Goal: Navigation & Orientation: Find specific page/section

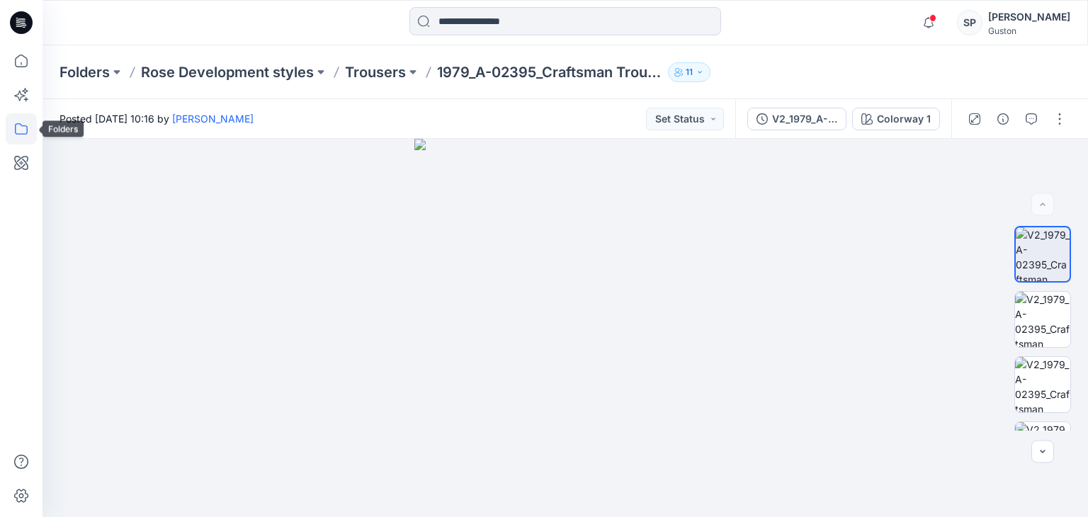
click at [18, 135] on icon at bounding box center [21, 128] width 31 height 31
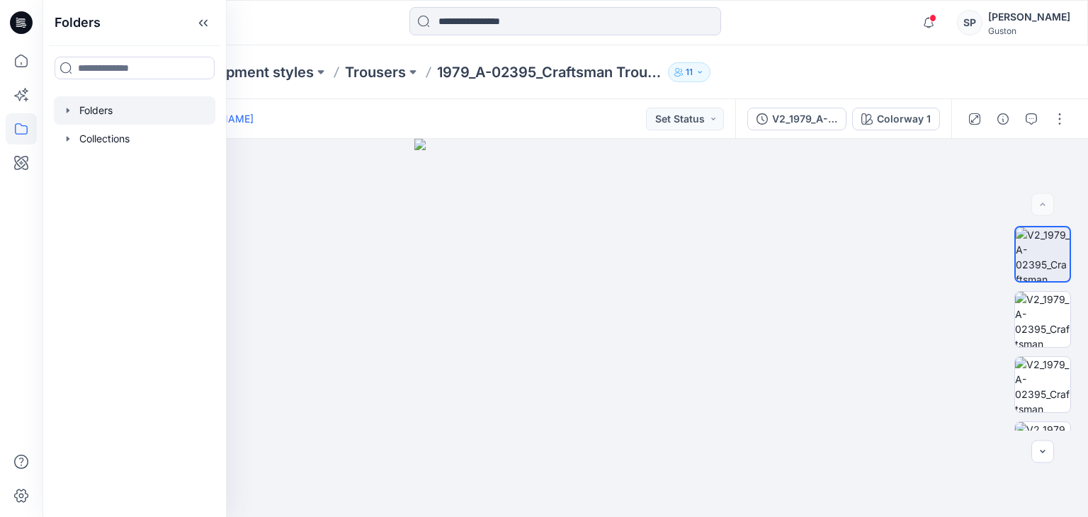
click at [91, 117] on div at bounding box center [135, 110] width 162 height 28
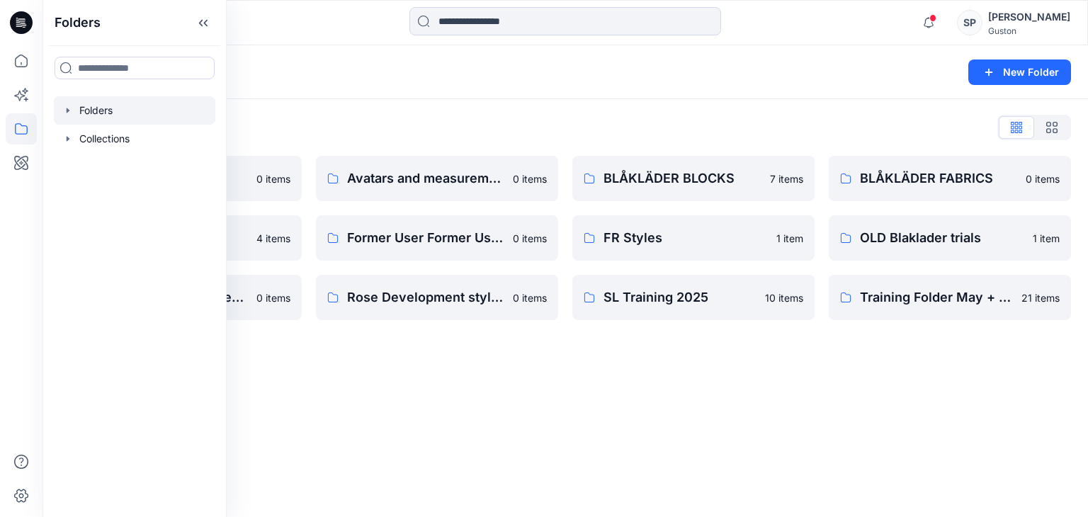
click at [451, 398] on div "Folders New Folder Folders List Avatar 0 items External Customers 4 items OLD B…" at bounding box center [566, 281] width 1046 height 472
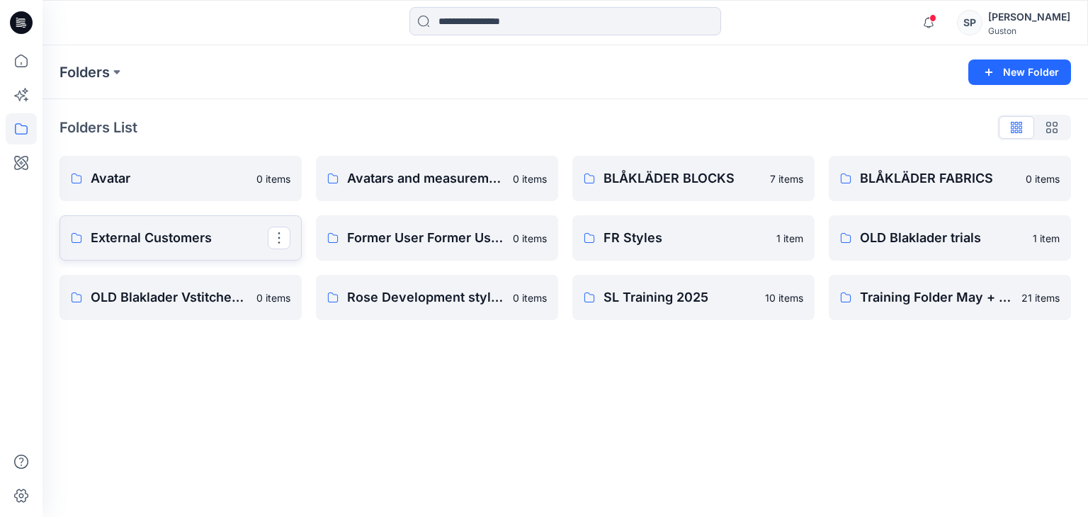
click at [157, 249] on link "External Customers" at bounding box center [181, 237] width 242 height 45
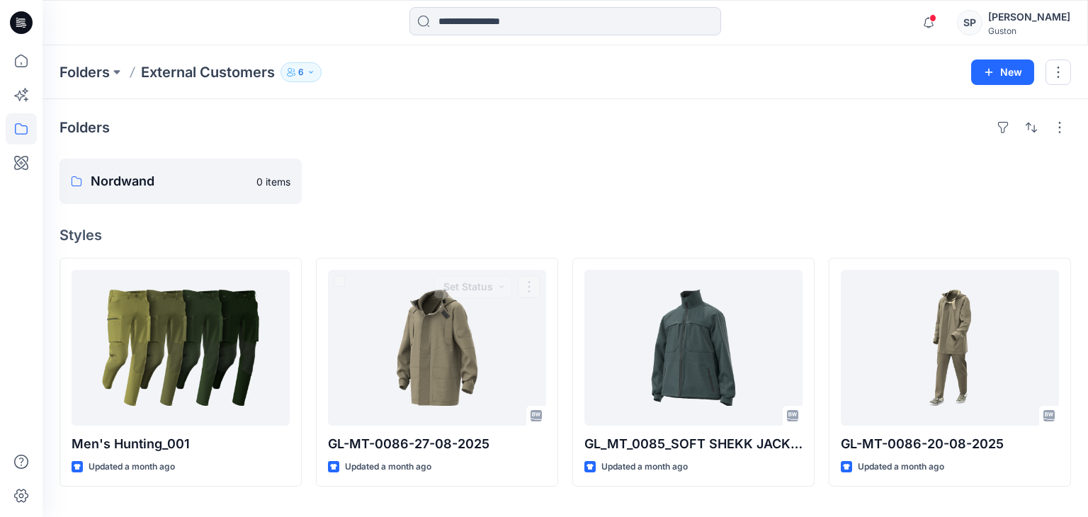
click at [424, 208] on div "Folders Nordwand 0 items Styles Men's Hunting_001 Updated a month ago GL-MT-008…" at bounding box center [566, 308] width 1046 height 418
click at [395, 198] on div at bounding box center [437, 181] width 242 height 45
click at [299, 74] on p "6" at bounding box center [301, 72] width 6 height 16
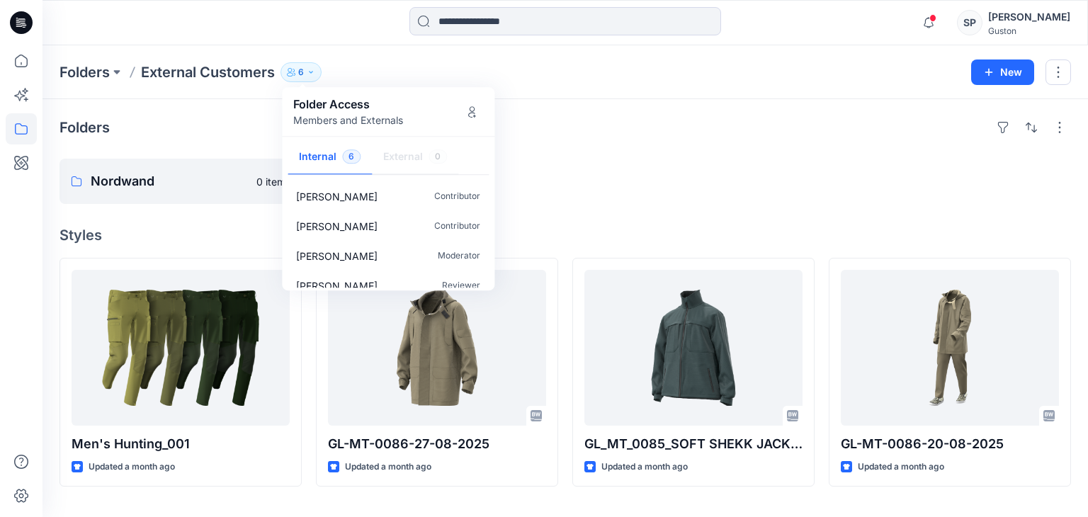
click at [590, 178] on div at bounding box center [694, 181] width 242 height 45
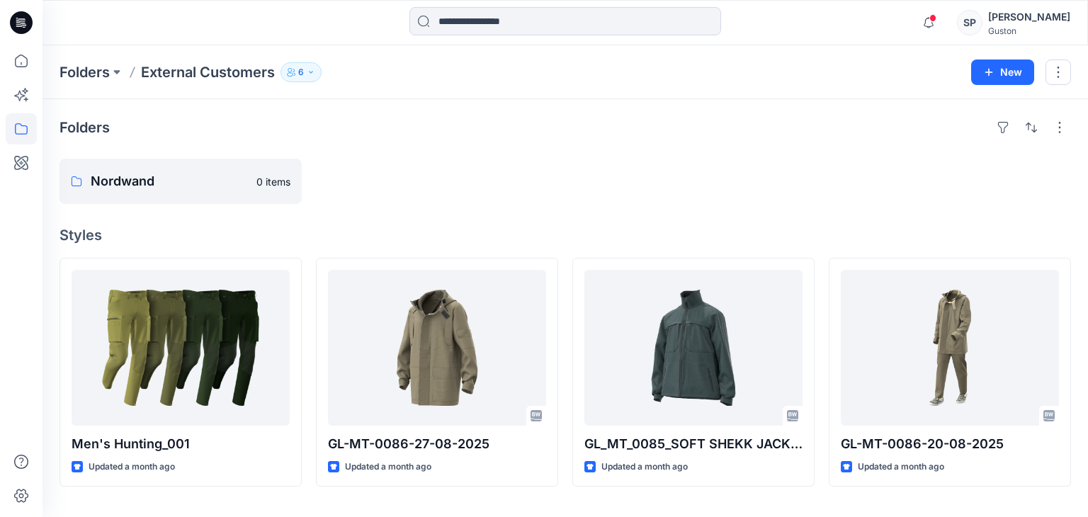
click at [309, 80] on button "6" at bounding box center [301, 72] width 41 height 20
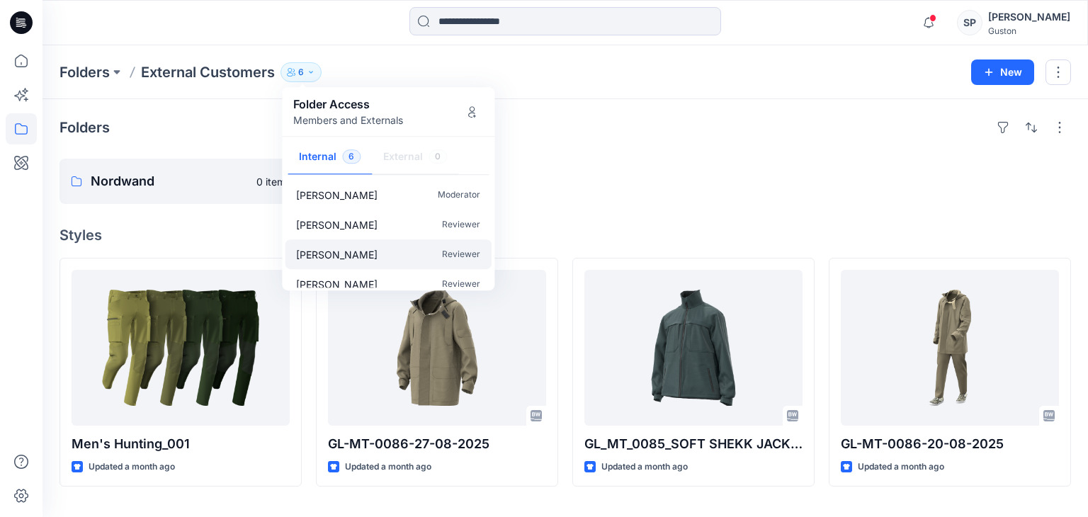
scroll to position [72, 0]
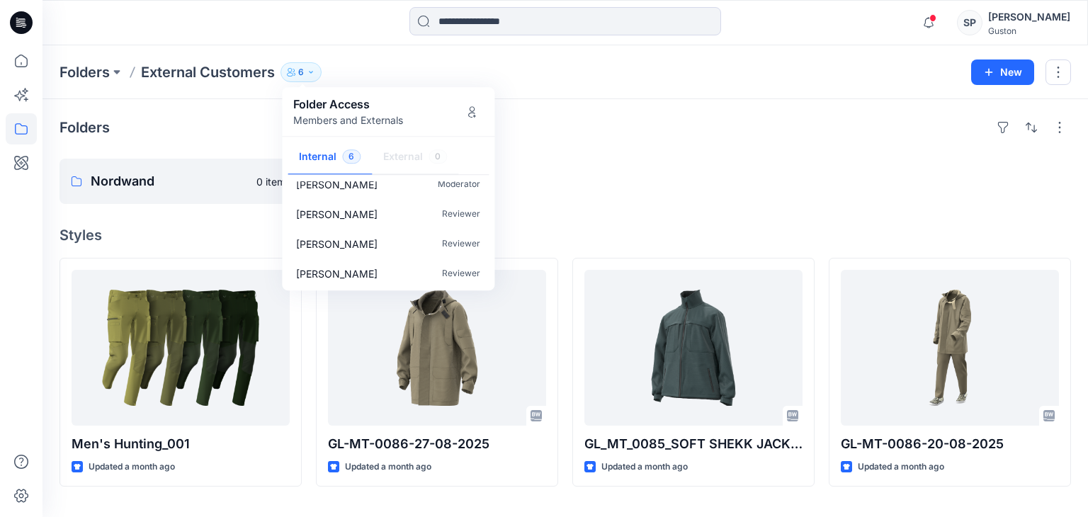
click at [598, 221] on div "Folders Nordwand 0 items Styles Men's Hunting_001 Updated a month ago GL-MT-008…" at bounding box center [566, 308] width 1046 height 418
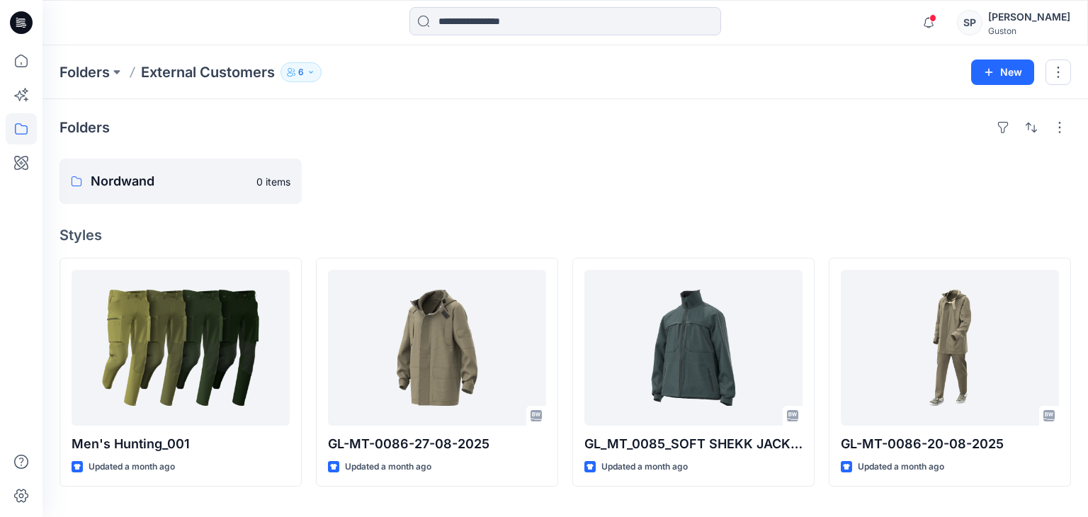
click at [380, 183] on div at bounding box center [437, 181] width 242 height 45
